Goal: Task Accomplishment & Management: Use online tool/utility

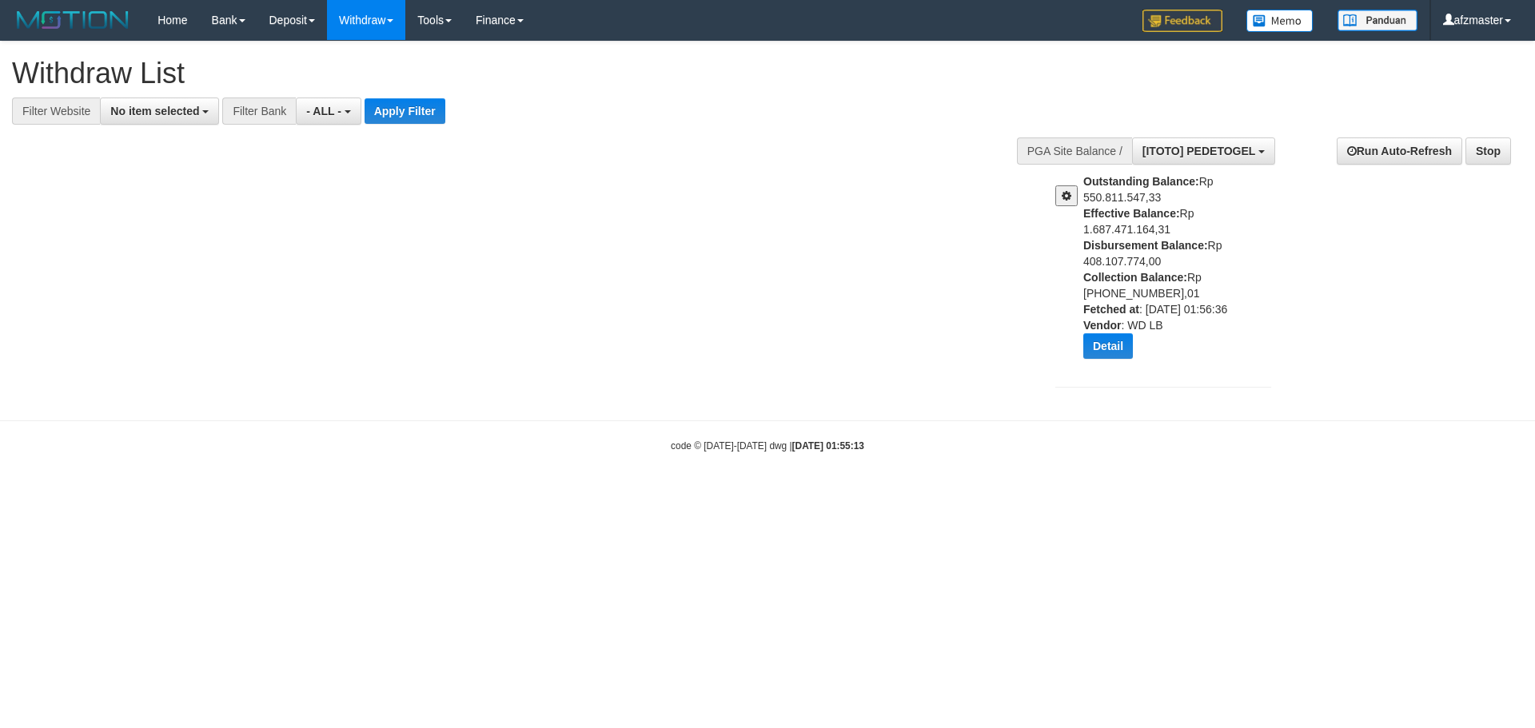
select select
click at [1070, 197] on span at bounding box center [1067, 195] width 10 height 11
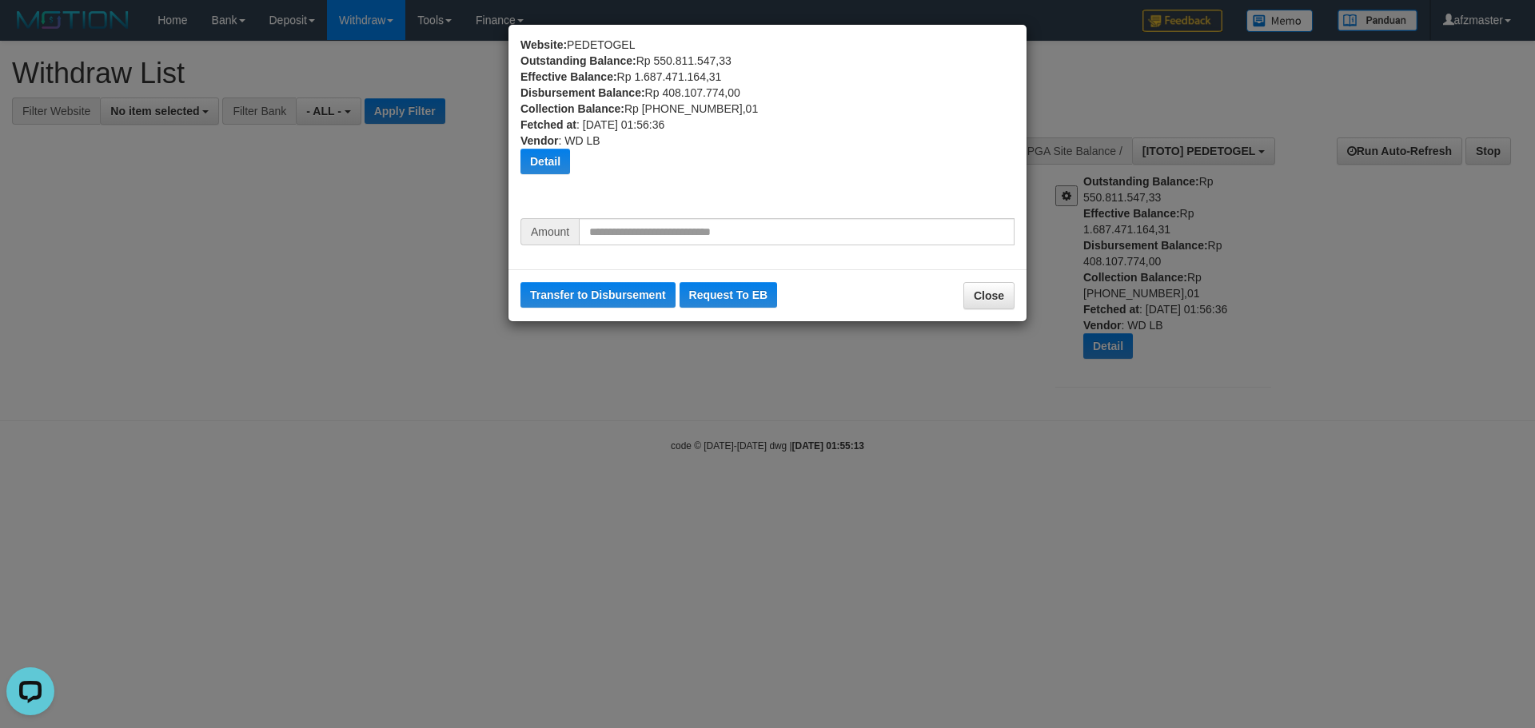
click at [336, 359] on div "Website: PEDETOGEL Outstanding Balance: Rp 550.811.547,33 Effective Balance: Rp…" at bounding box center [767, 364] width 1535 height 728
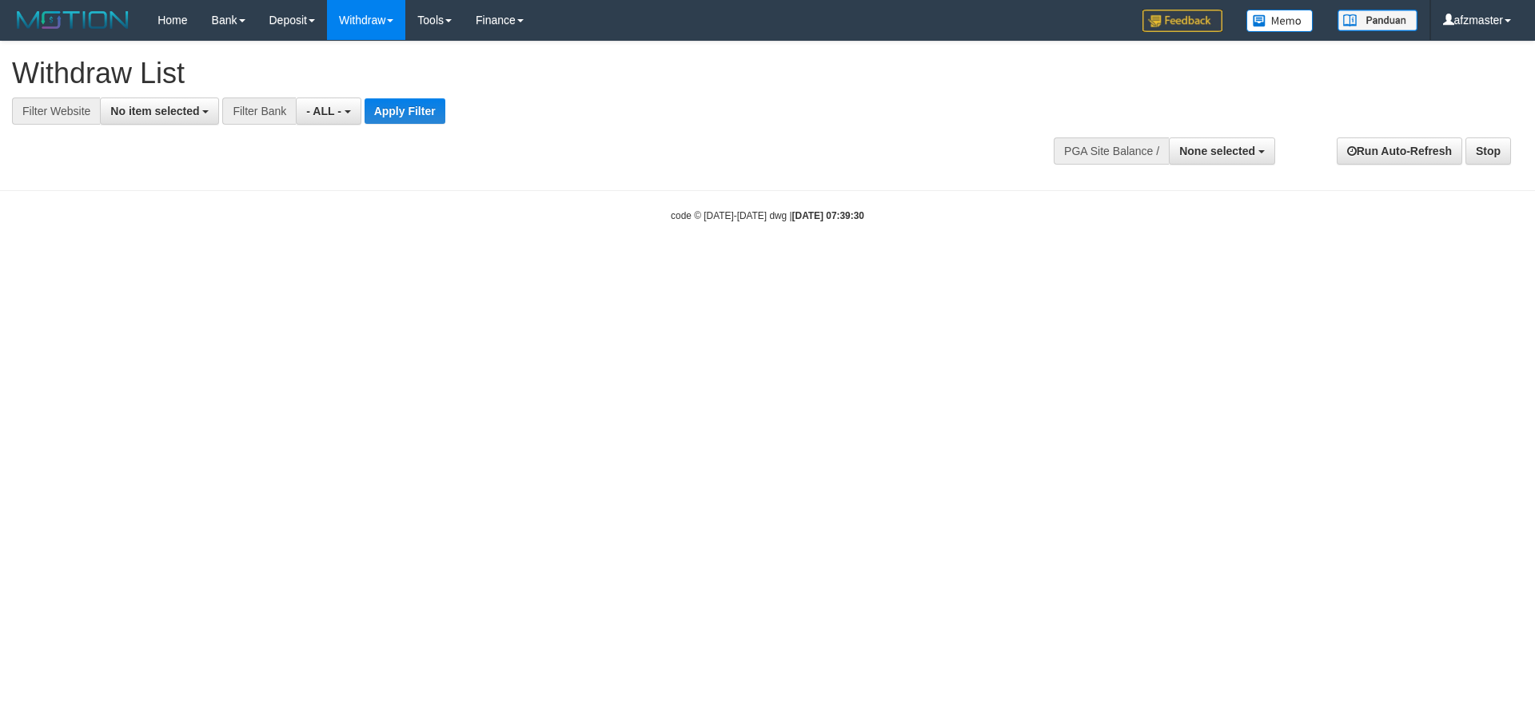
select select
click at [1199, 150] on span "None selected" at bounding box center [1217, 151] width 76 height 13
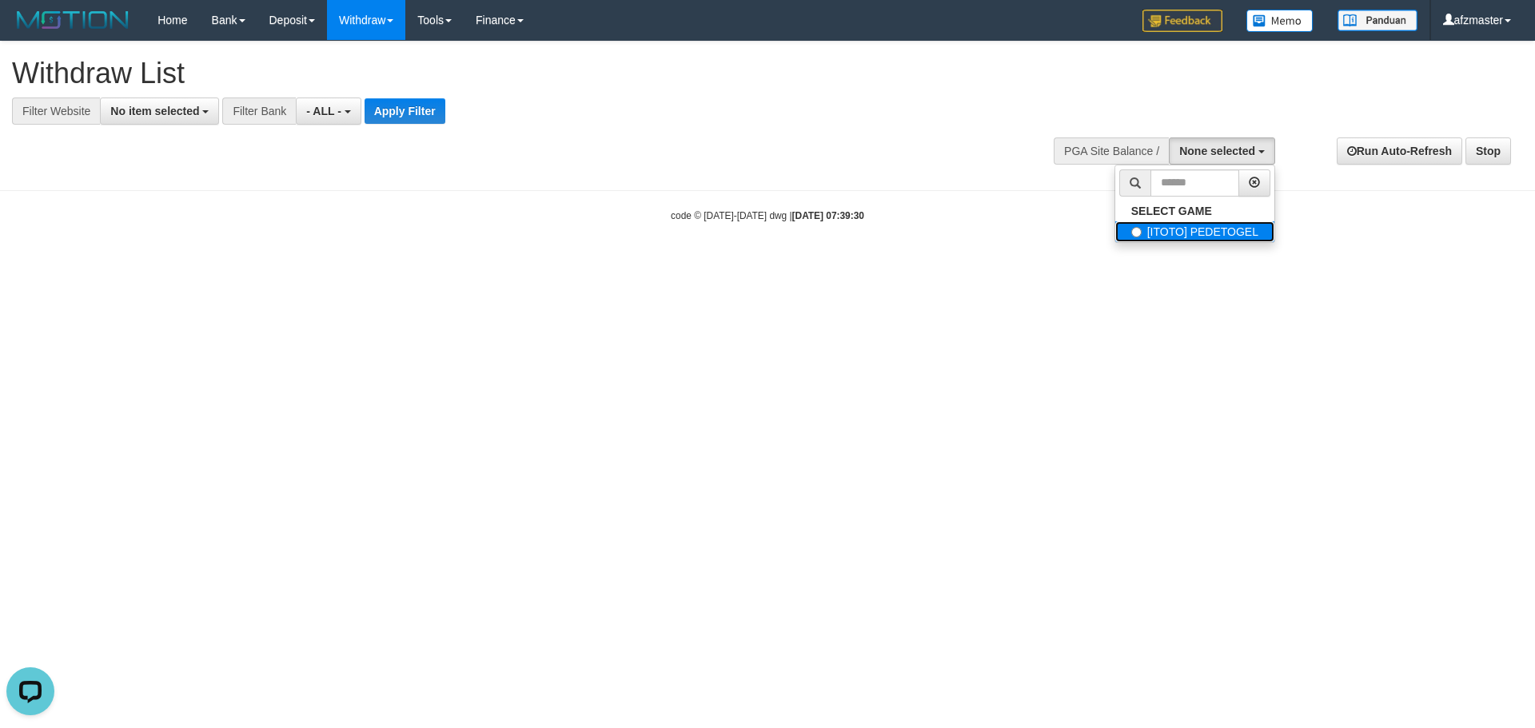
click at [1157, 233] on label "[ITOTO] PEDETOGEL" at bounding box center [1194, 231] width 159 height 21
select select "***"
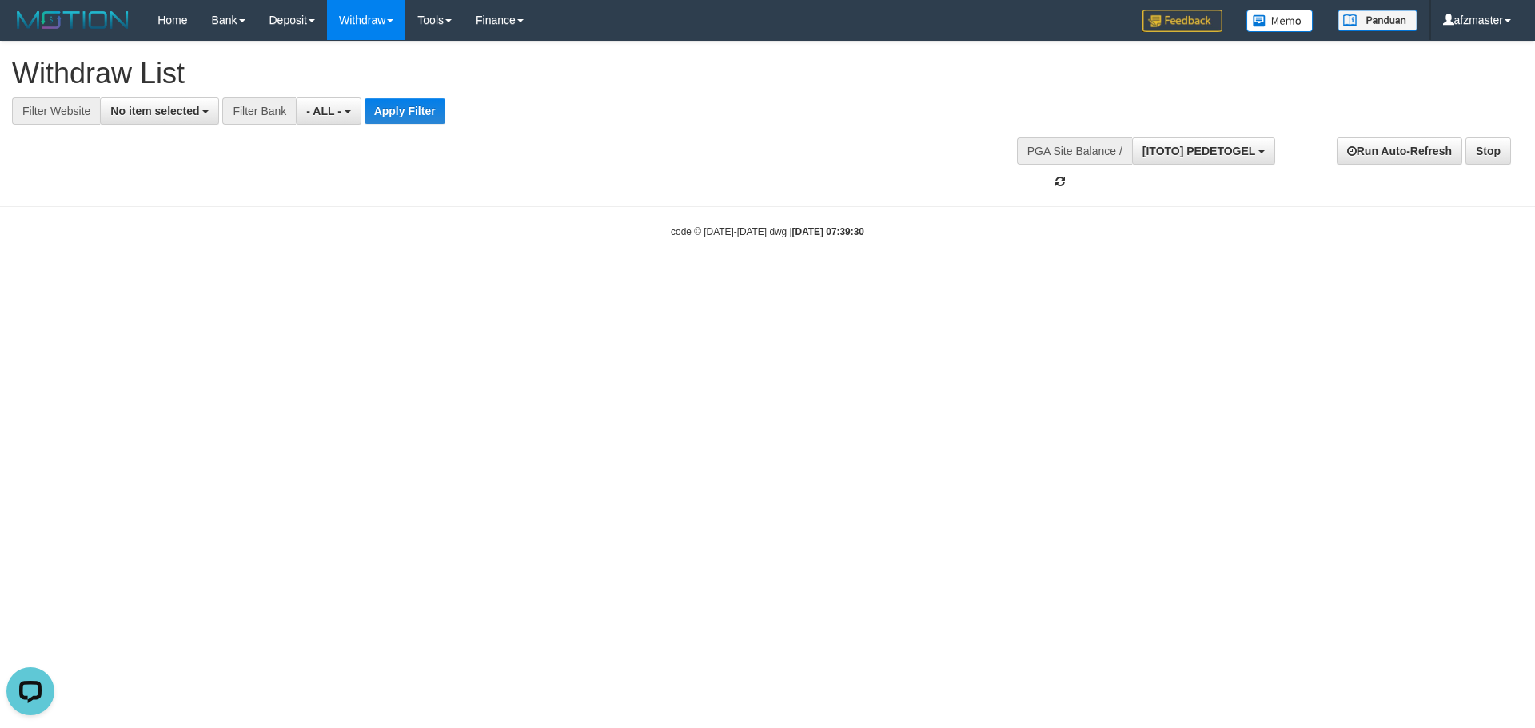
scroll to position [14, 0]
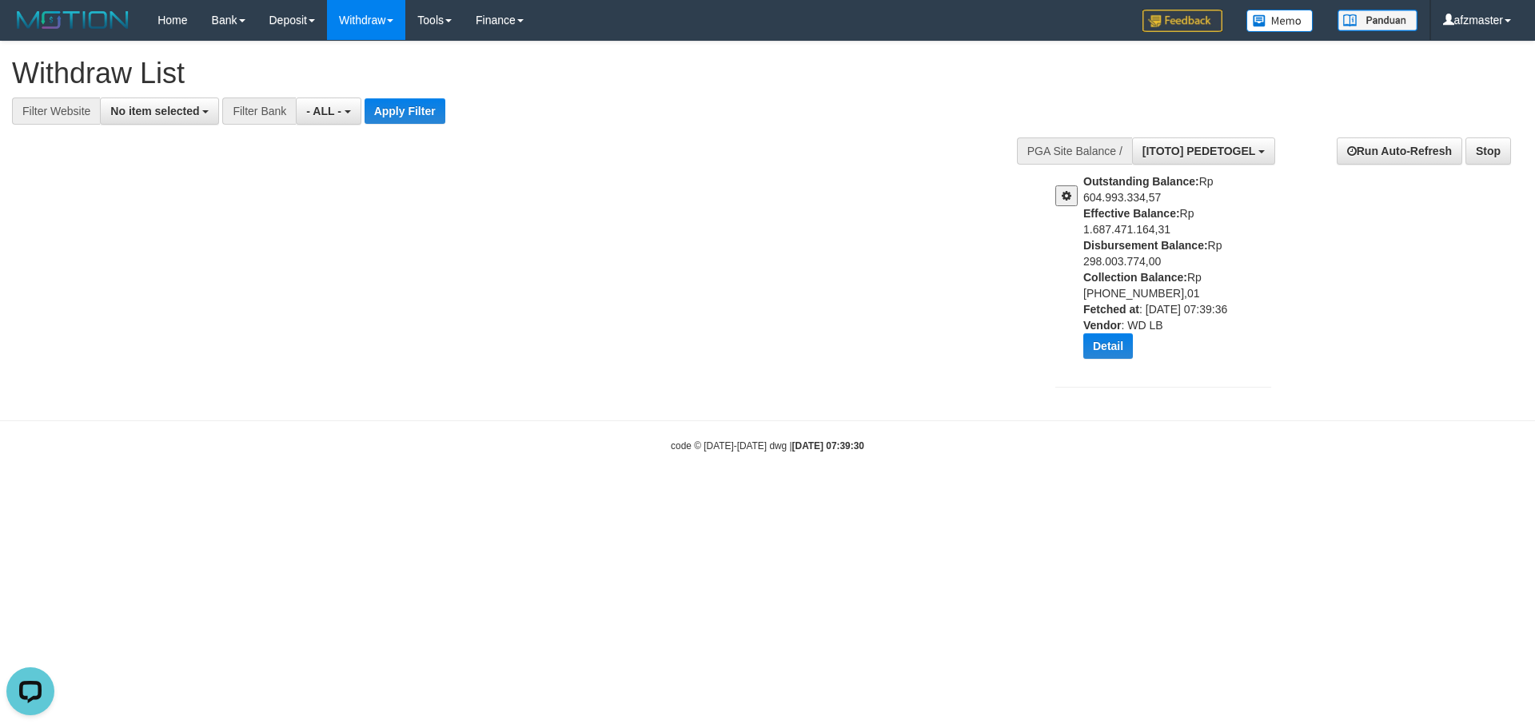
click at [1073, 201] on button at bounding box center [1066, 195] width 22 height 21
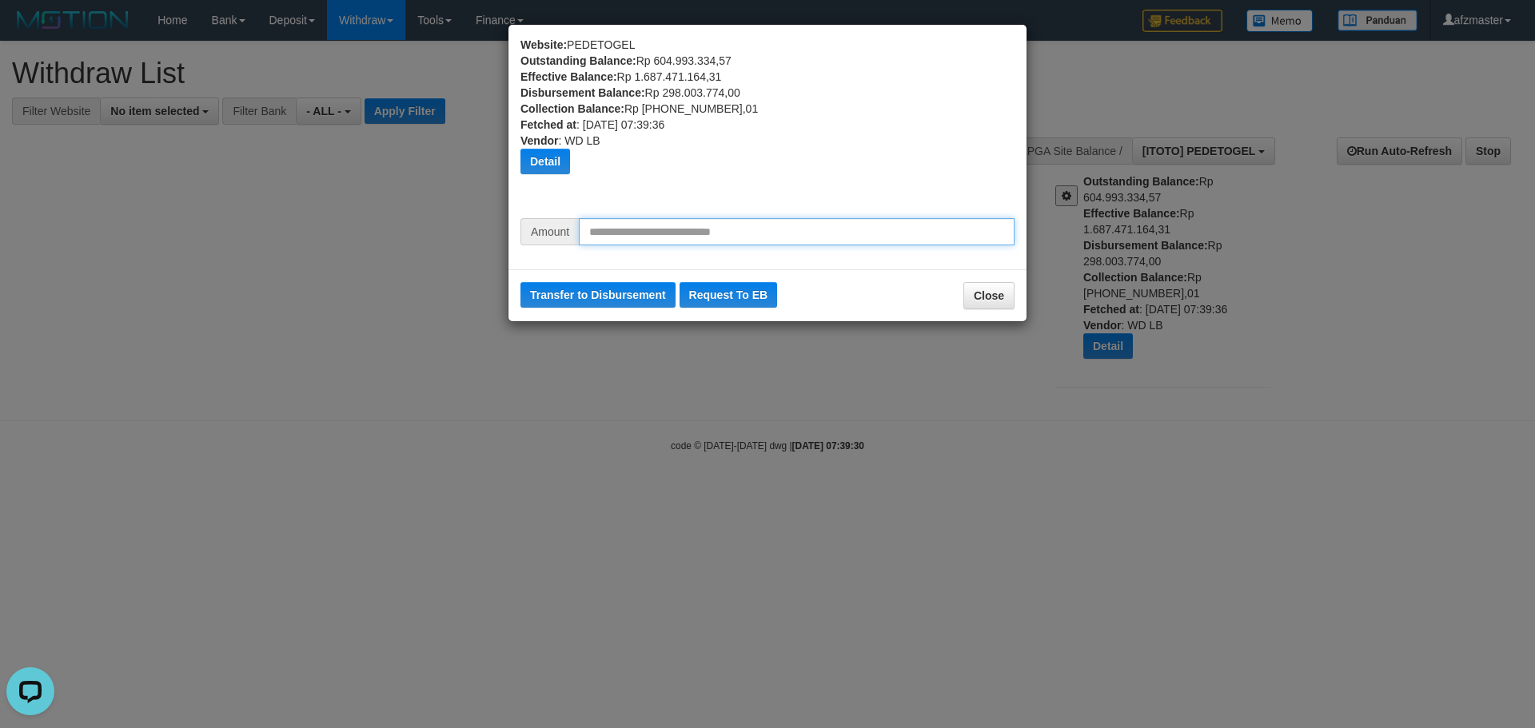
click at [649, 233] on input "text" at bounding box center [797, 231] width 436 height 27
type input "*"
type input "*********"
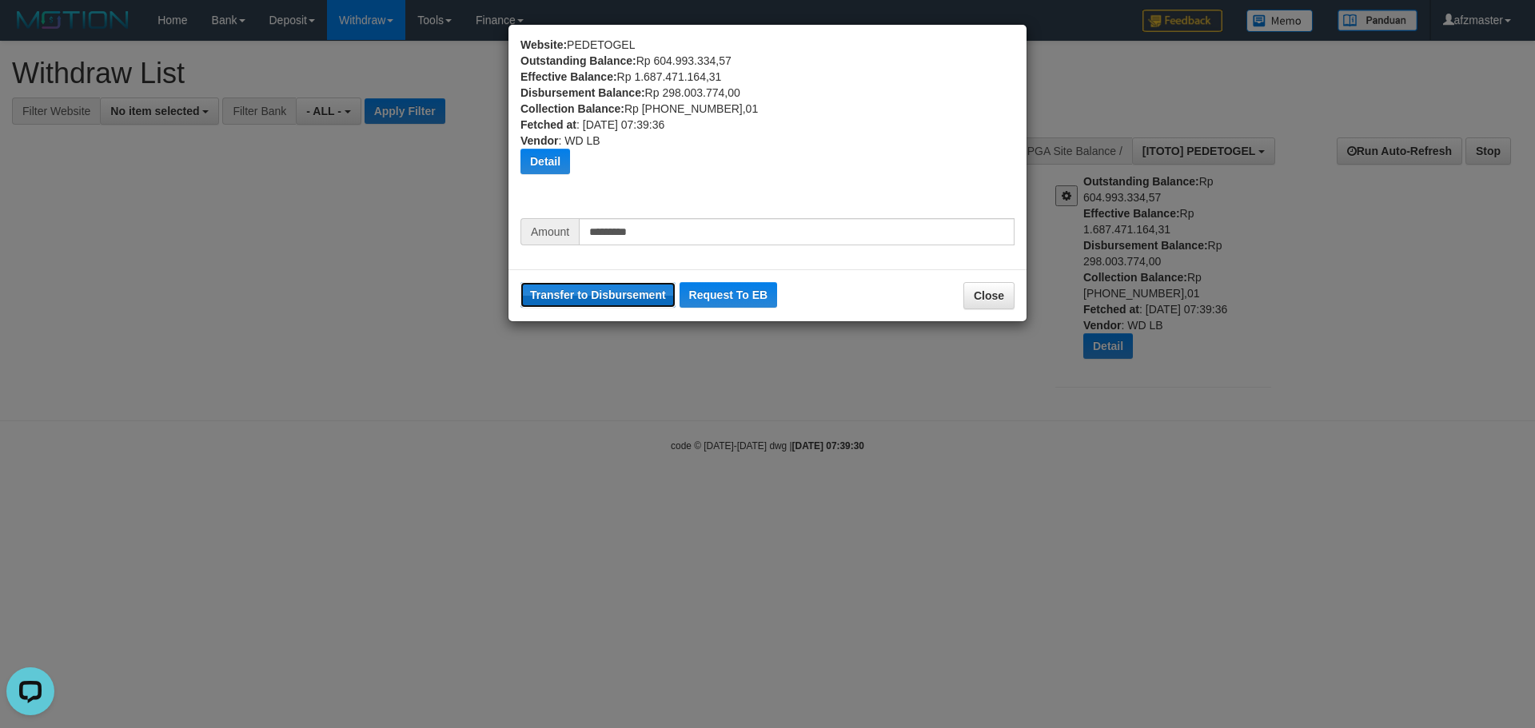
click at [640, 290] on button "Transfer to Disbursement" at bounding box center [597, 295] width 155 height 26
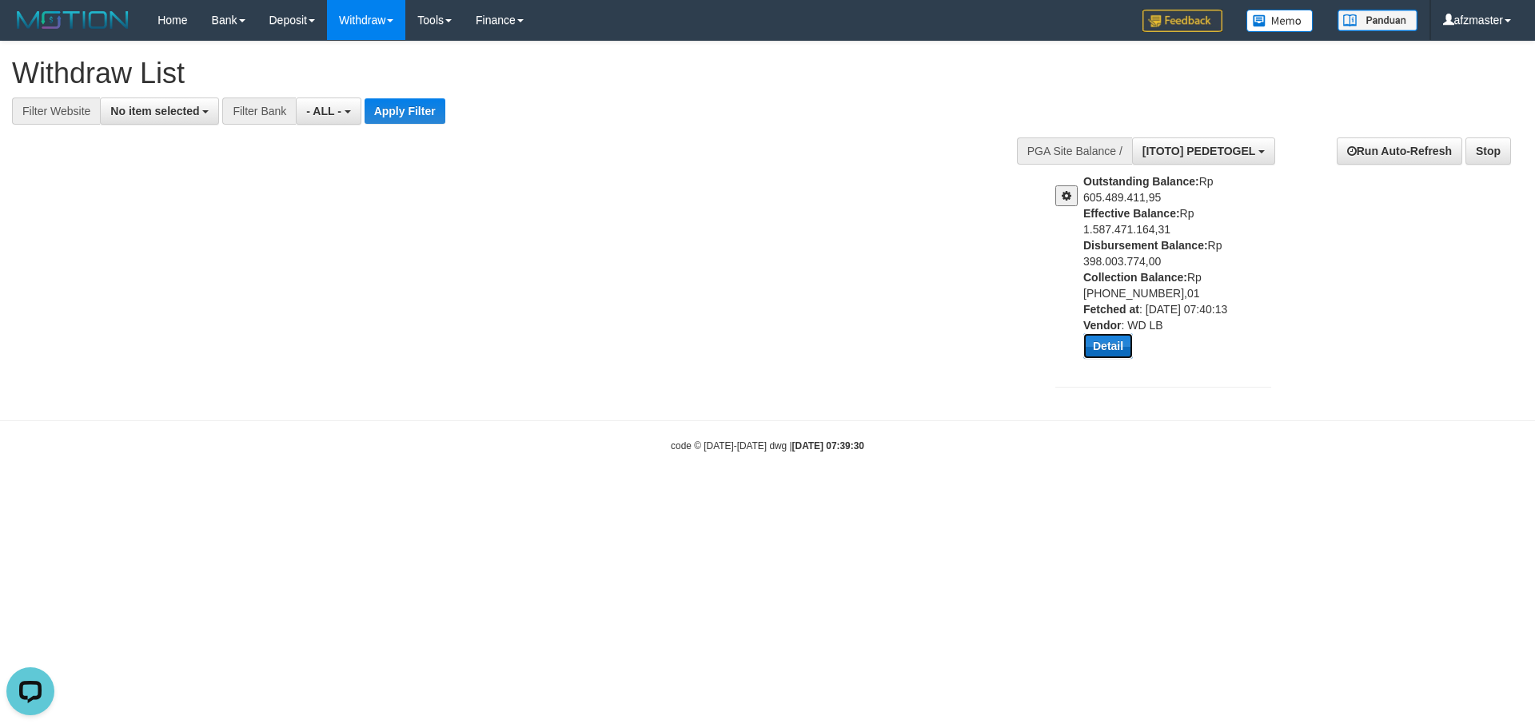
click at [1115, 340] on button "Detail" at bounding box center [1108, 346] width 50 height 26
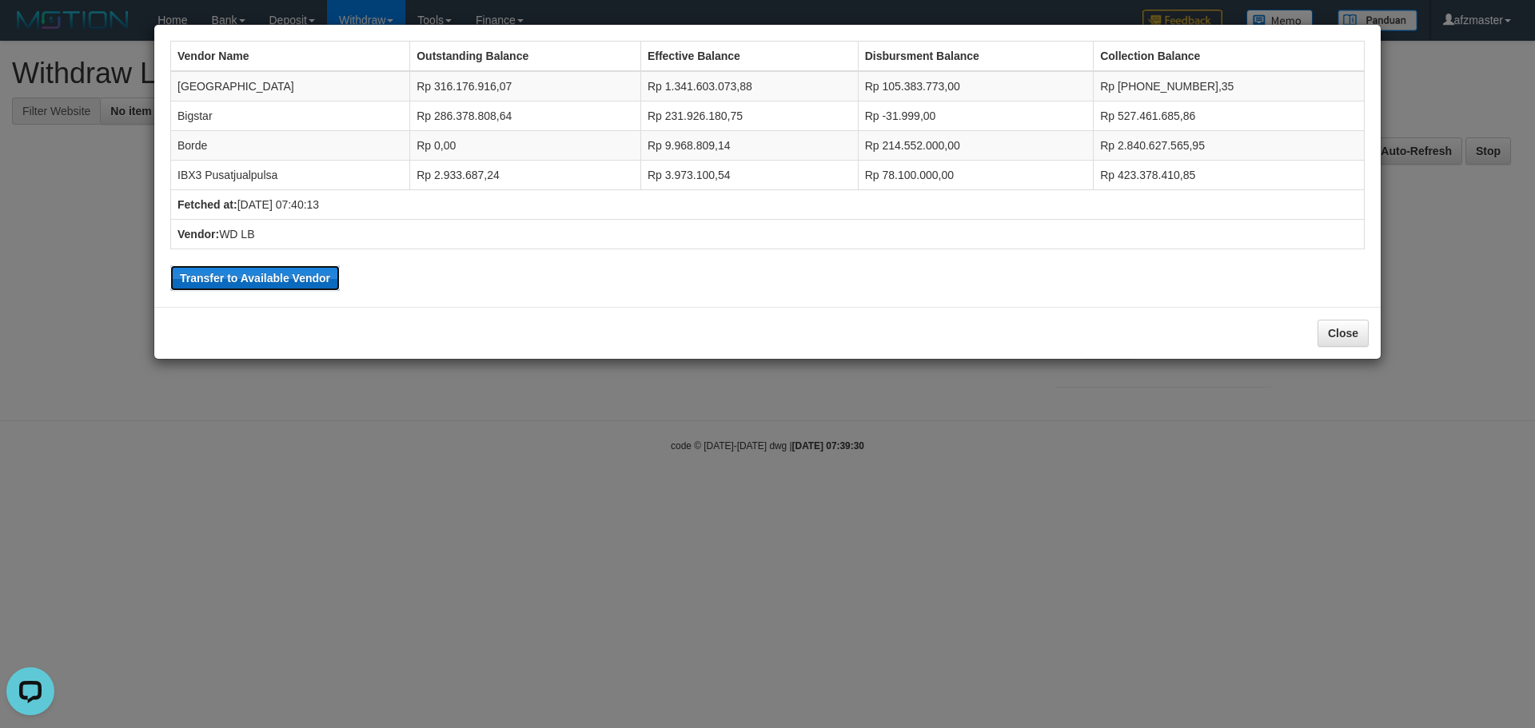
click at [212, 277] on button "Transfer to Available Vendor" at bounding box center [254, 278] width 169 height 26
